Goal: Information Seeking & Learning: Learn about a topic

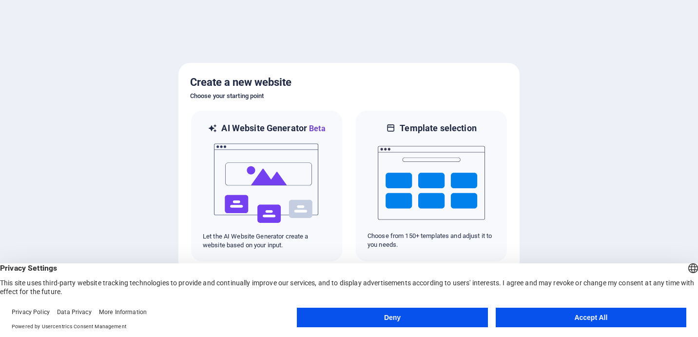
click at [539, 315] on button "Accept All" at bounding box center [591, 317] width 191 height 19
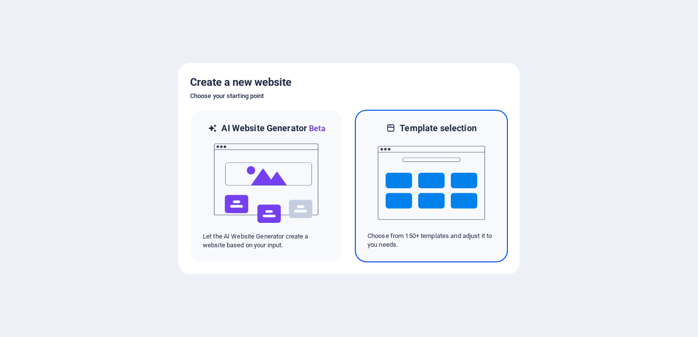
click at [442, 177] on img at bounding box center [431, 182] width 107 height 97
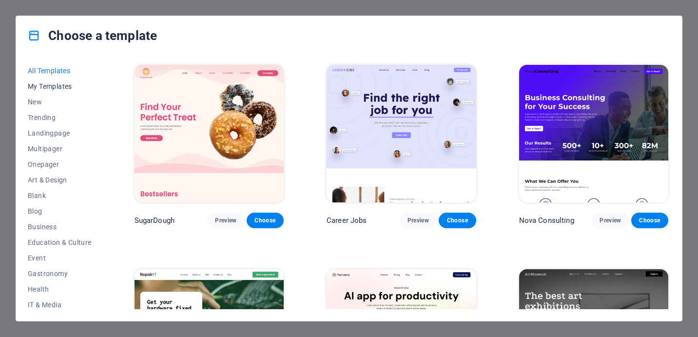
click at [55, 89] on span "My Templates" at bounding box center [60, 86] width 64 height 8
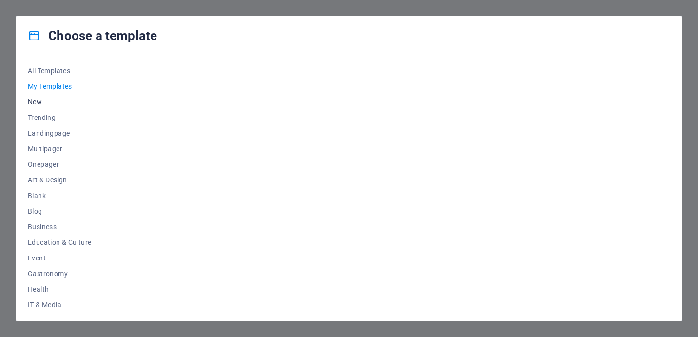
click at [42, 103] on span "New" at bounding box center [60, 102] width 64 height 8
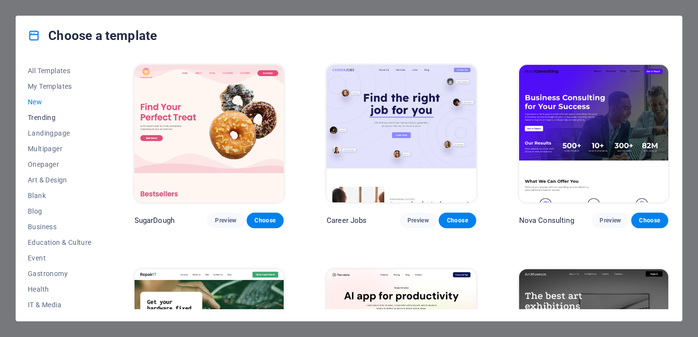
click at [49, 118] on span "Trending" at bounding box center [60, 118] width 64 height 8
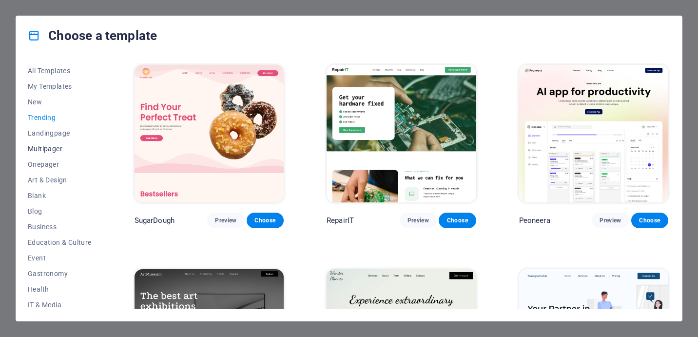
click at [42, 147] on span "Multipager" at bounding box center [60, 149] width 64 height 8
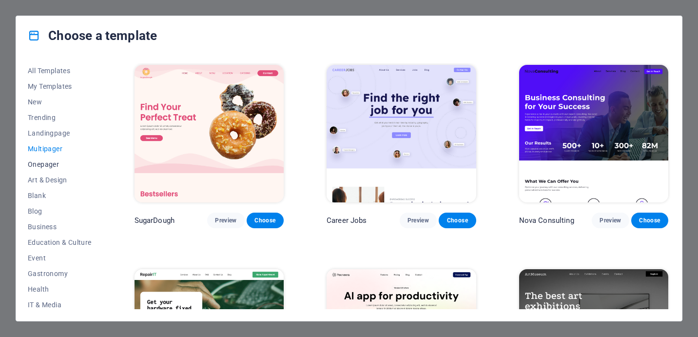
click at [47, 168] on button "Onepager" at bounding box center [60, 164] width 64 height 16
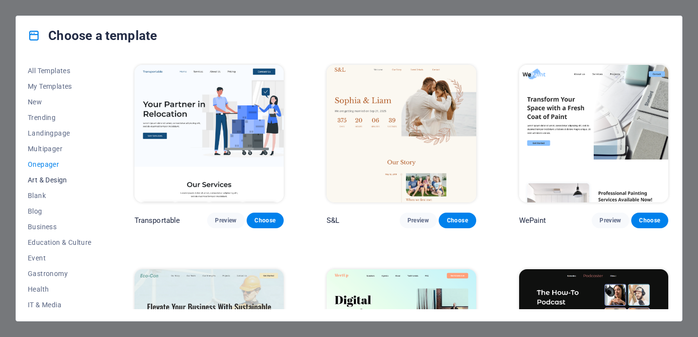
click at [48, 183] on span "Art & Design" at bounding box center [60, 180] width 64 height 8
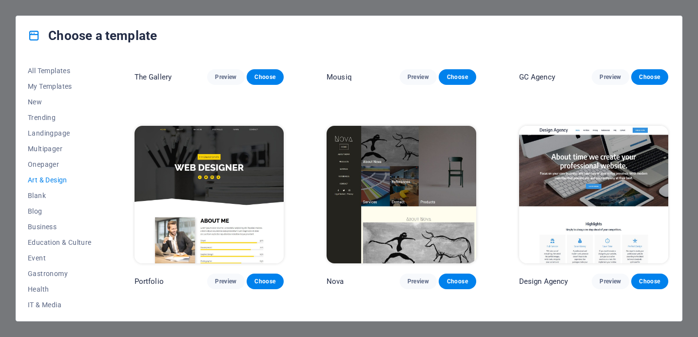
scroll to position [606, 0]
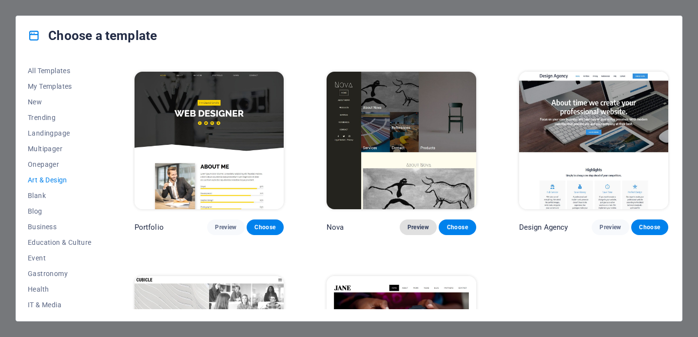
click at [416, 223] on span "Preview" at bounding box center [417, 227] width 21 height 8
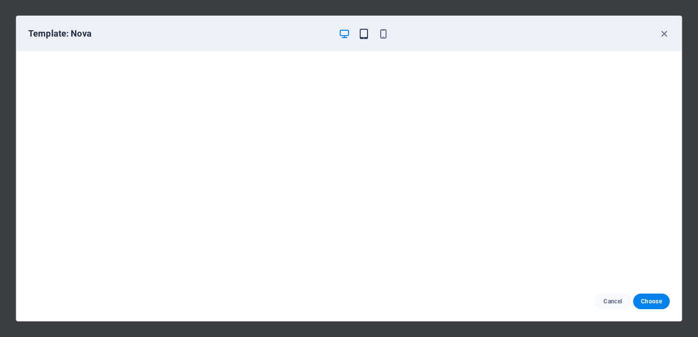
click at [361, 35] on icon "button" at bounding box center [363, 33] width 11 height 11
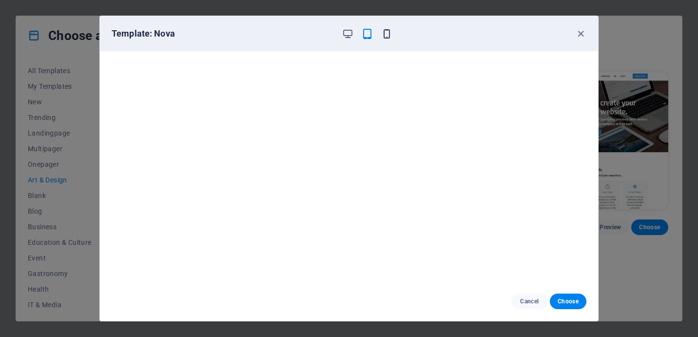
click at [383, 34] on icon "button" at bounding box center [386, 33] width 11 height 11
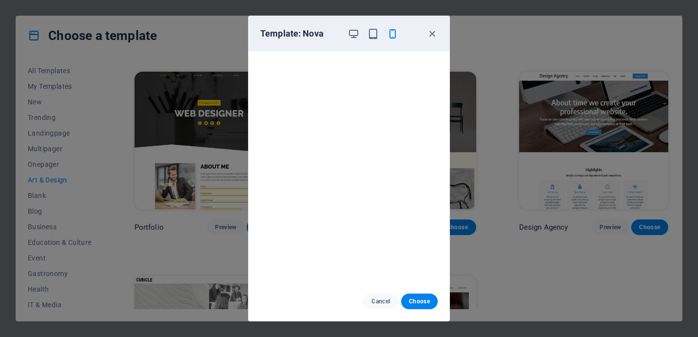
scroll to position [0, 0]
click at [436, 35] on icon "button" at bounding box center [431, 33] width 11 height 11
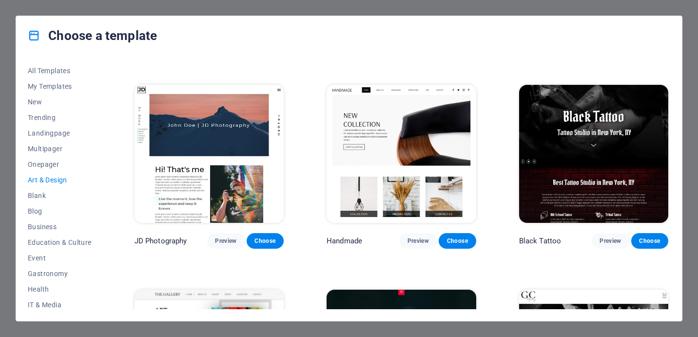
scroll to position [186, 0]
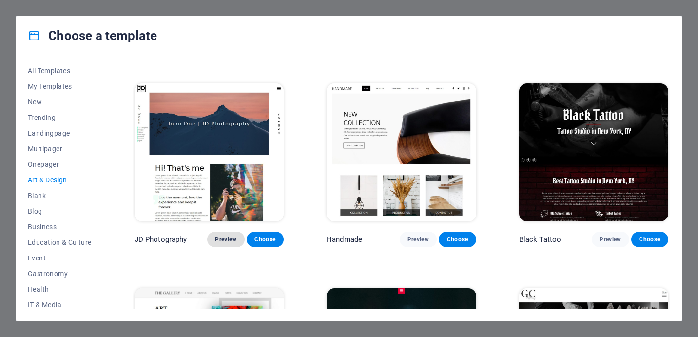
click at [228, 235] on span "Preview" at bounding box center [225, 239] width 21 height 8
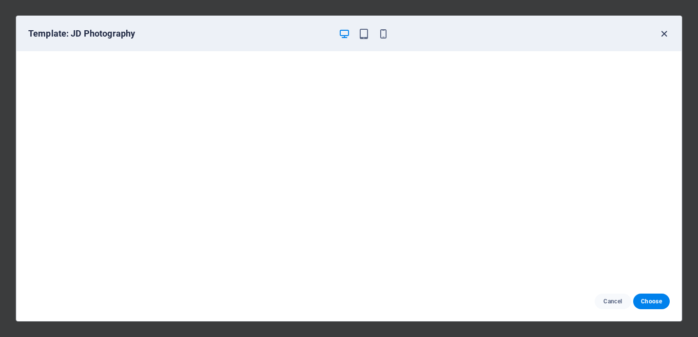
click at [664, 34] on icon "button" at bounding box center [664, 33] width 11 height 11
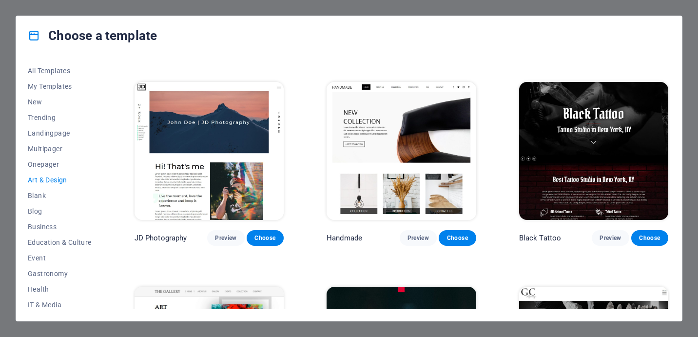
scroll to position [188, 0]
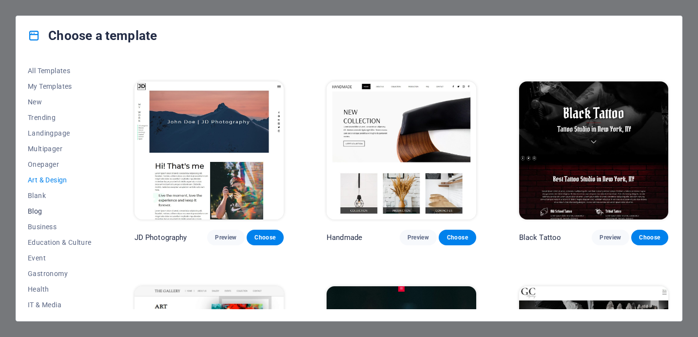
click at [37, 213] on span "Blog" at bounding box center [60, 211] width 64 height 8
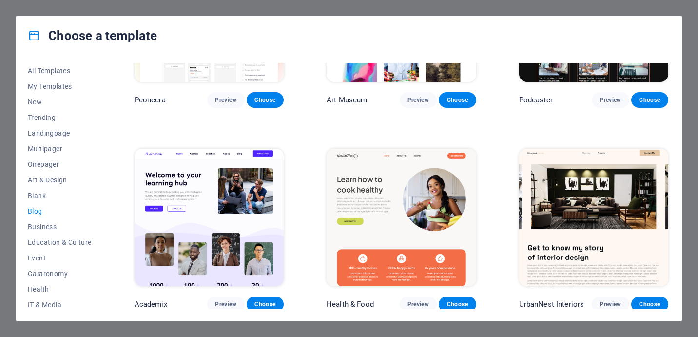
scroll to position [326, 0]
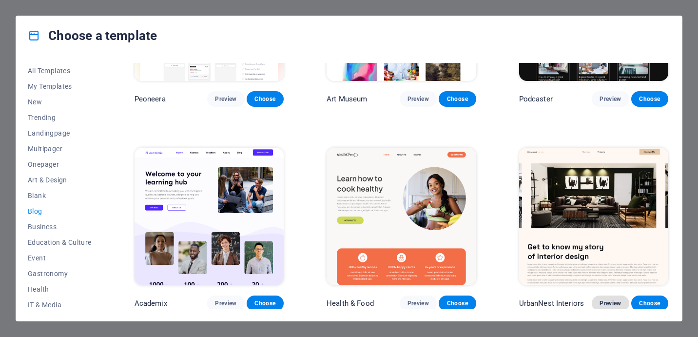
click at [604, 299] on span "Preview" at bounding box center [610, 303] width 21 height 8
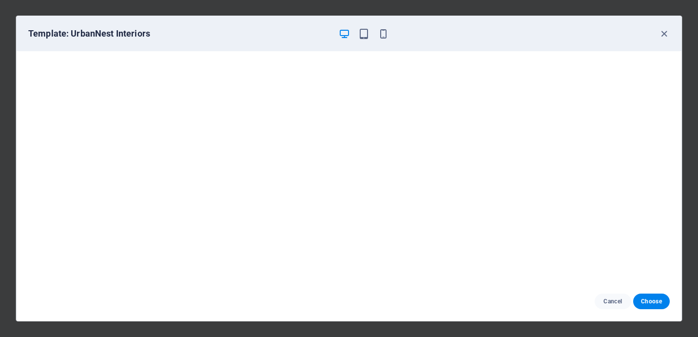
scroll to position [2, 0]
click at [365, 36] on icon "button" at bounding box center [363, 33] width 11 height 11
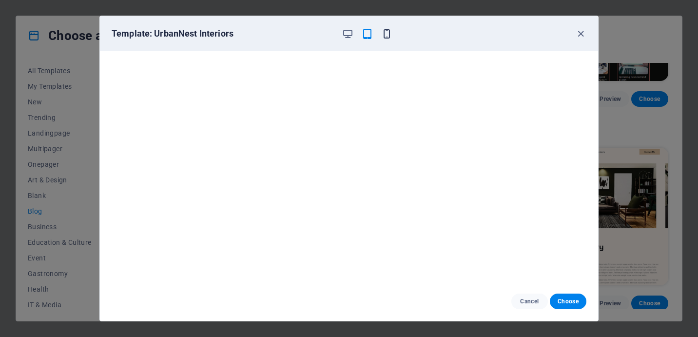
click at [386, 37] on icon "button" at bounding box center [386, 33] width 11 height 11
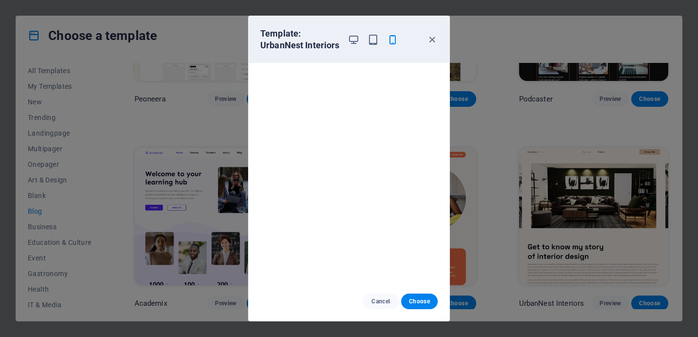
scroll to position [0, 0]
click at [382, 299] on span "Cancel" at bounding box center [380, 301] width 21 height 8
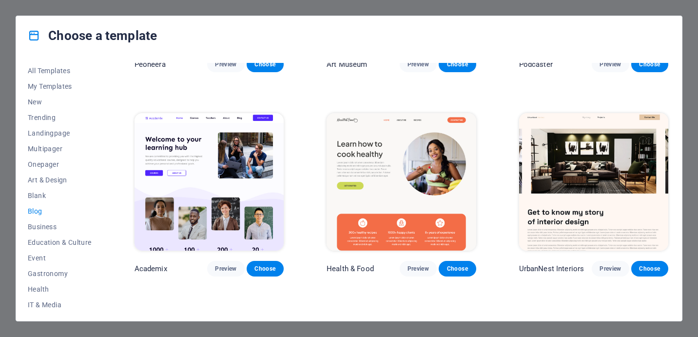
scroll to position [362, 0]
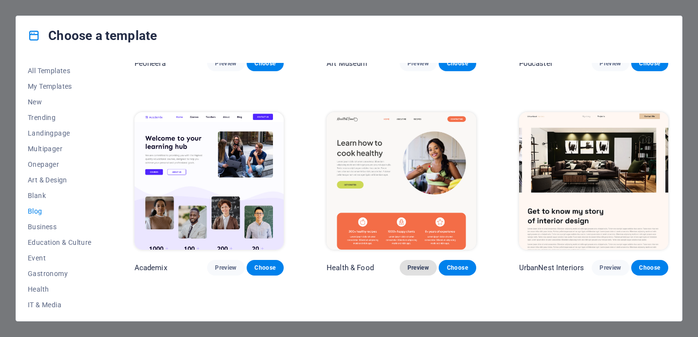
click at [422, 264] on span "Preview" at bounding box center [417, 268] width 21 height 8
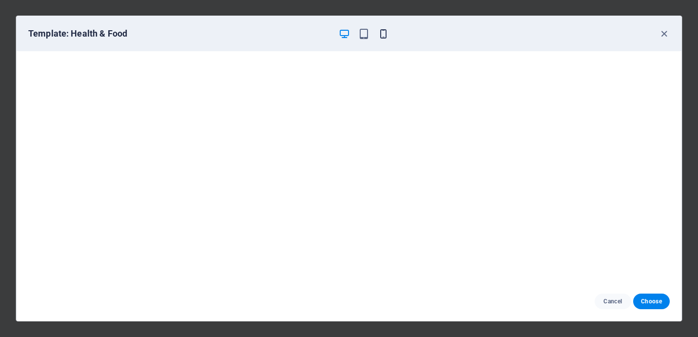
click at [383, 35] on icon "button" at bounding box center [383, 33] width 11 height 11
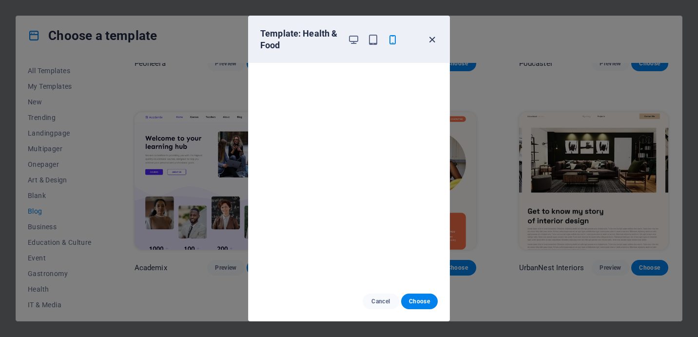
click at [431, 40] on icon "button" at bounding box center [431, 39] width 11 height 11
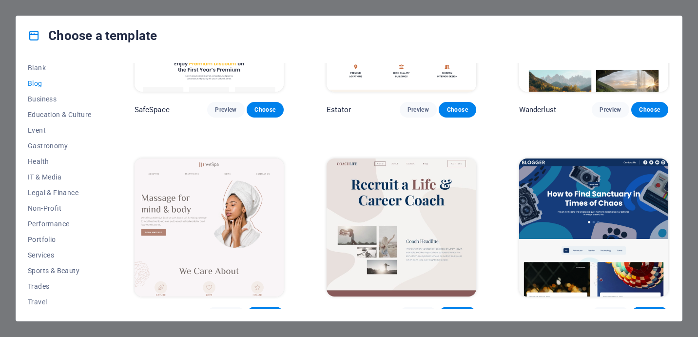
scroll to position [144, 0]
click at [50, 161] on span "IT & Media" at bounding box center [60, 161] width 64 height 8
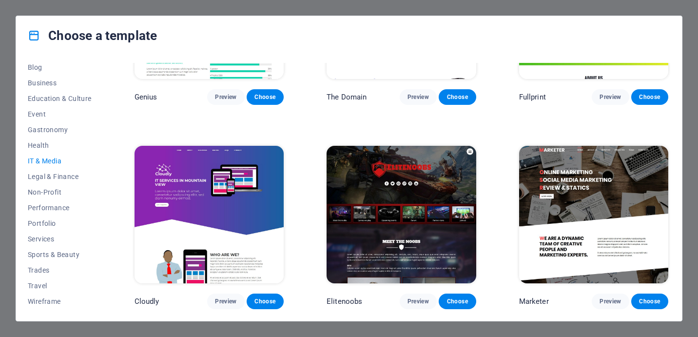
scroll to position [527, 0]
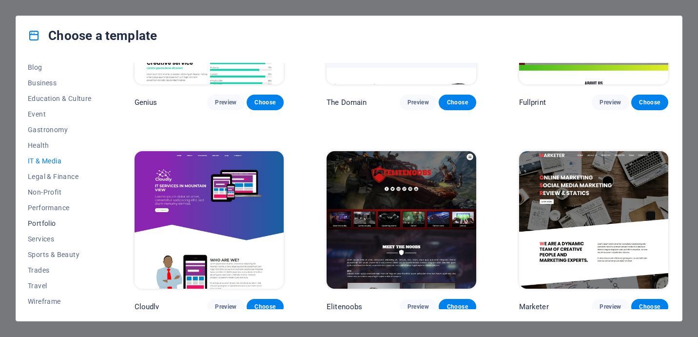
click at [49, 222] on span "Portfolio" at bounding box center [60, 223] width 64 height 8
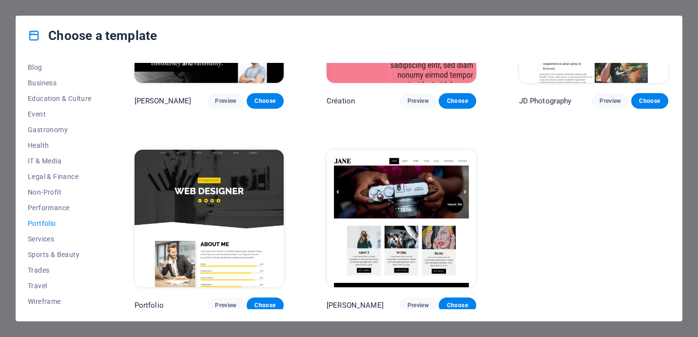
scroll to position [238, 0]
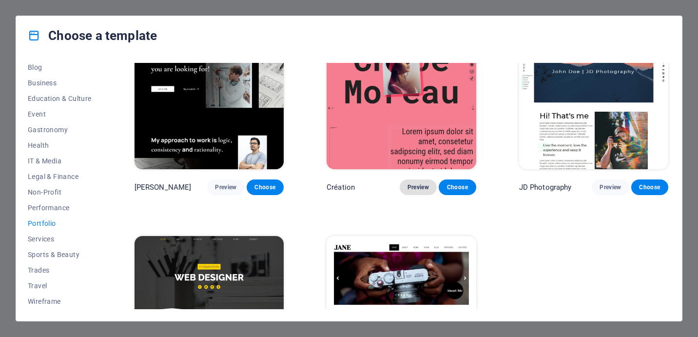
click at [421, 189] on button "Preview" at bounding box center [418, 187] width 37 height 16
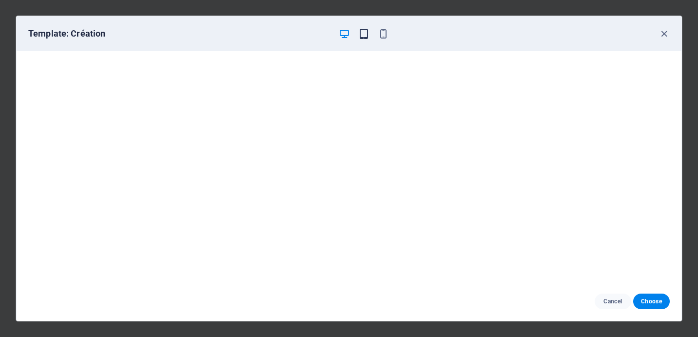
click at [368, 36] on icon "button" at bounding box center [363, 33] width 11 height 11
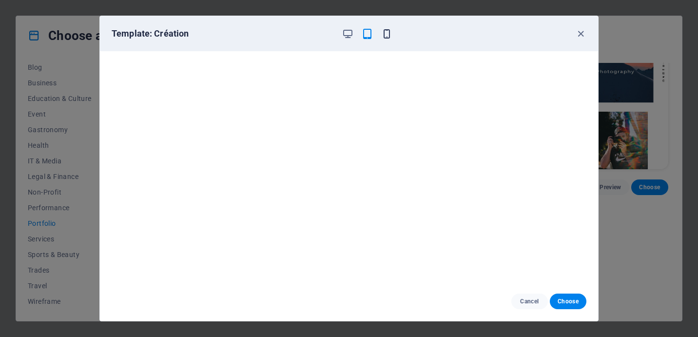
click at [385, 36] on icon "button" at bounding box center [386, 33] width 11 height 11
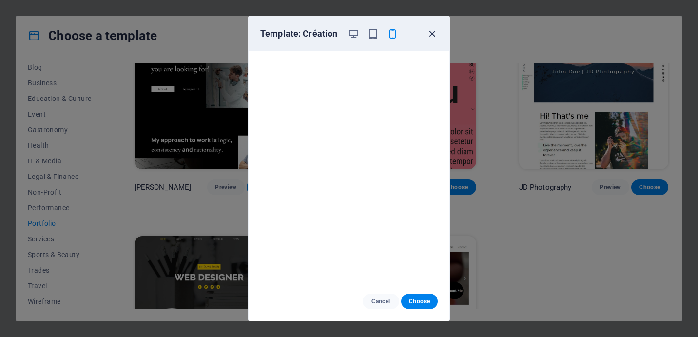
click at [435, 30] on icon "button" at bounding box center [431, 33] width 11 height 11
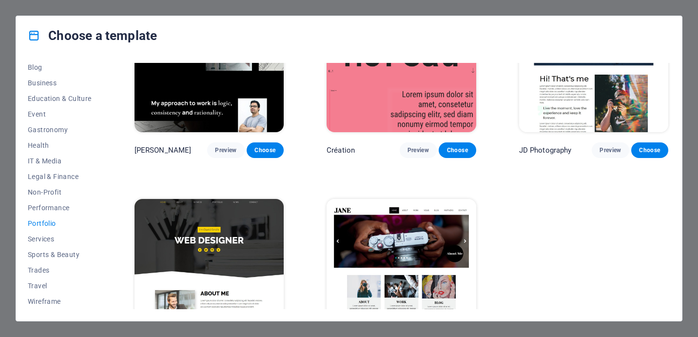
scroll to position [324, 0]
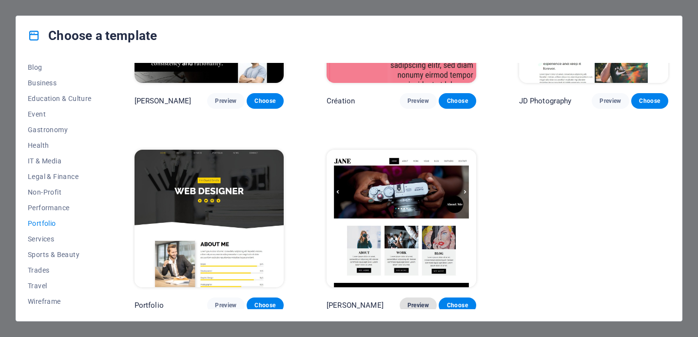
click at [418, 302] on span "Preview" at bounding box center [417, 305] width 21 height 8
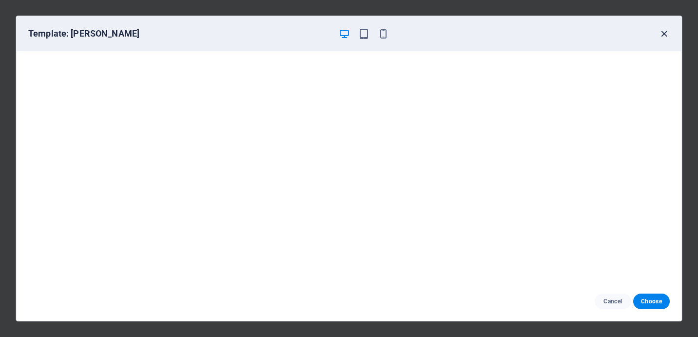
click at [664, 39] on icon "button" at bounding box center [664, 33] width 11 height 11
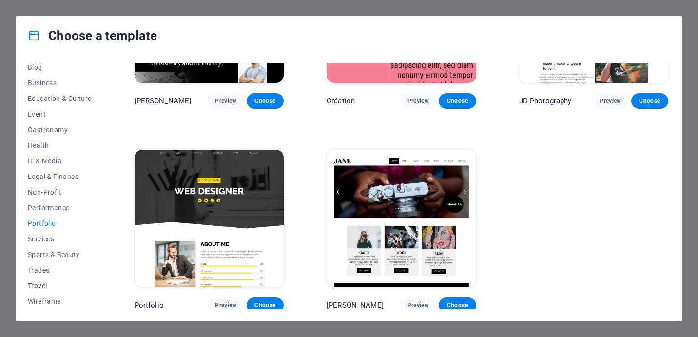
click at [46, 290] on button "Travel" at bounding box center [60, 286] width 64 height 16
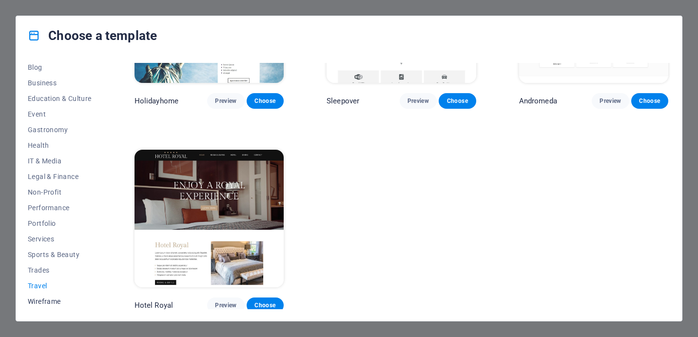
click at [49, 298] on span "Wireframe" at bounding box center [60, 301] width 64 height 8
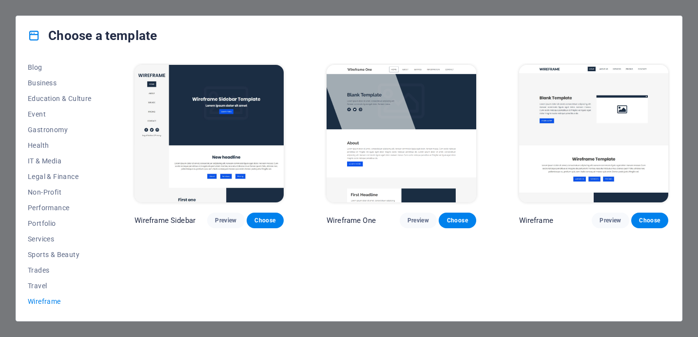
scroll to position [0, 0]
click at [42, 289] on span "Travel" at bounding box center [60, 286] width 64 height 8
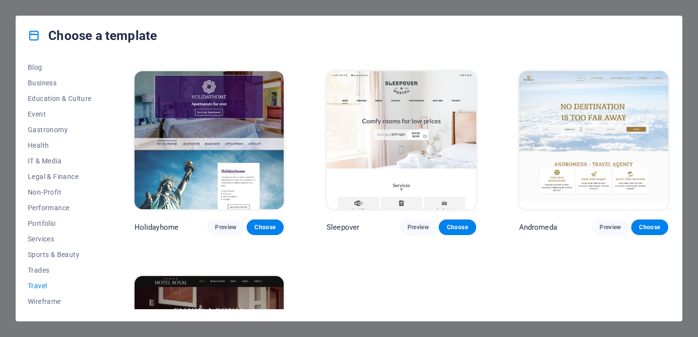
scroll to position [184, 0]
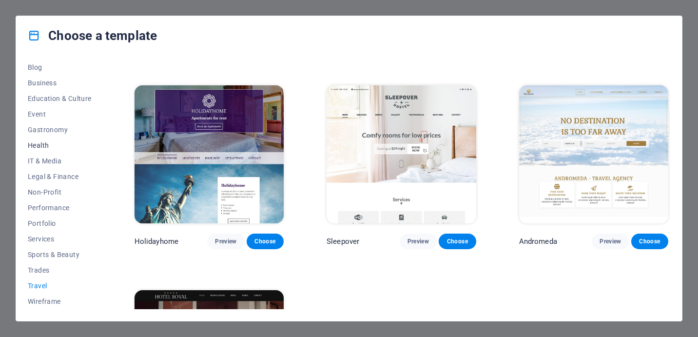
click at [46, 142] on span "Health" at bounding box center [60, 145] width 64 height 8
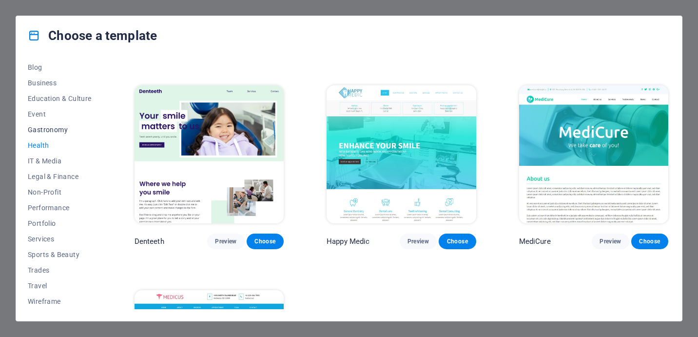
click at [46, 132] on span "Gastronomy" at bounding box center [60, 130] width 64 height 8
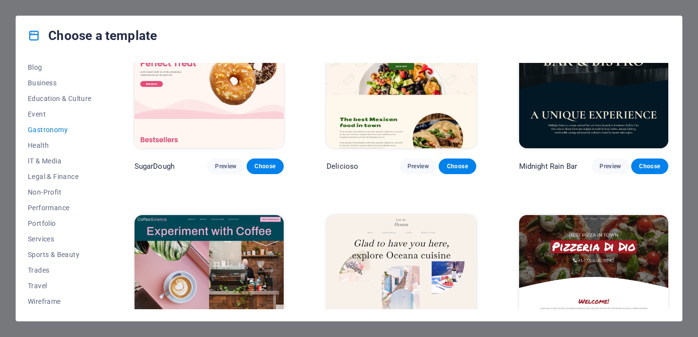
scroll to position [138, 0]
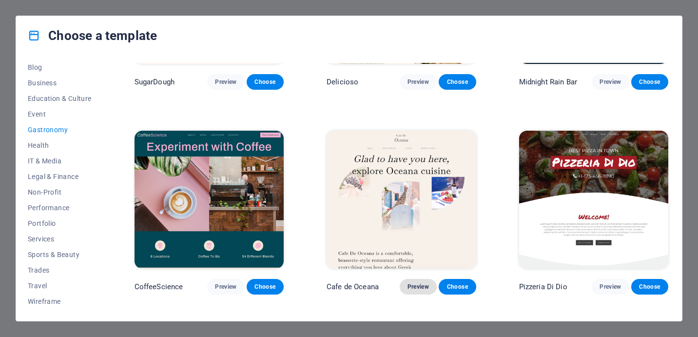
click at [414, 284] on span "Preview" at bounding box center [417, 287] width 21 height 8
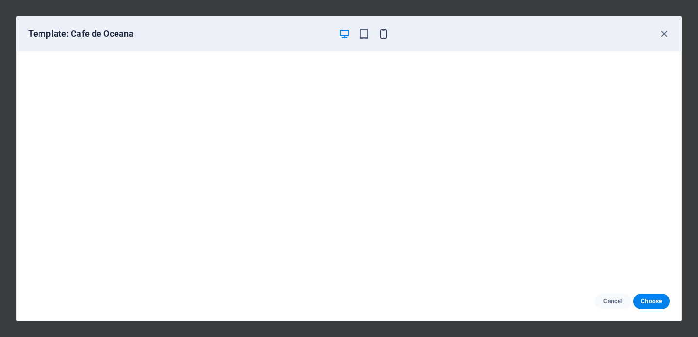
click at [383, 34] on icon "button" at bounding box center [383, 33] width 11 height 11
